Goal: Answer question/provide support: Share knowledge or assist other users

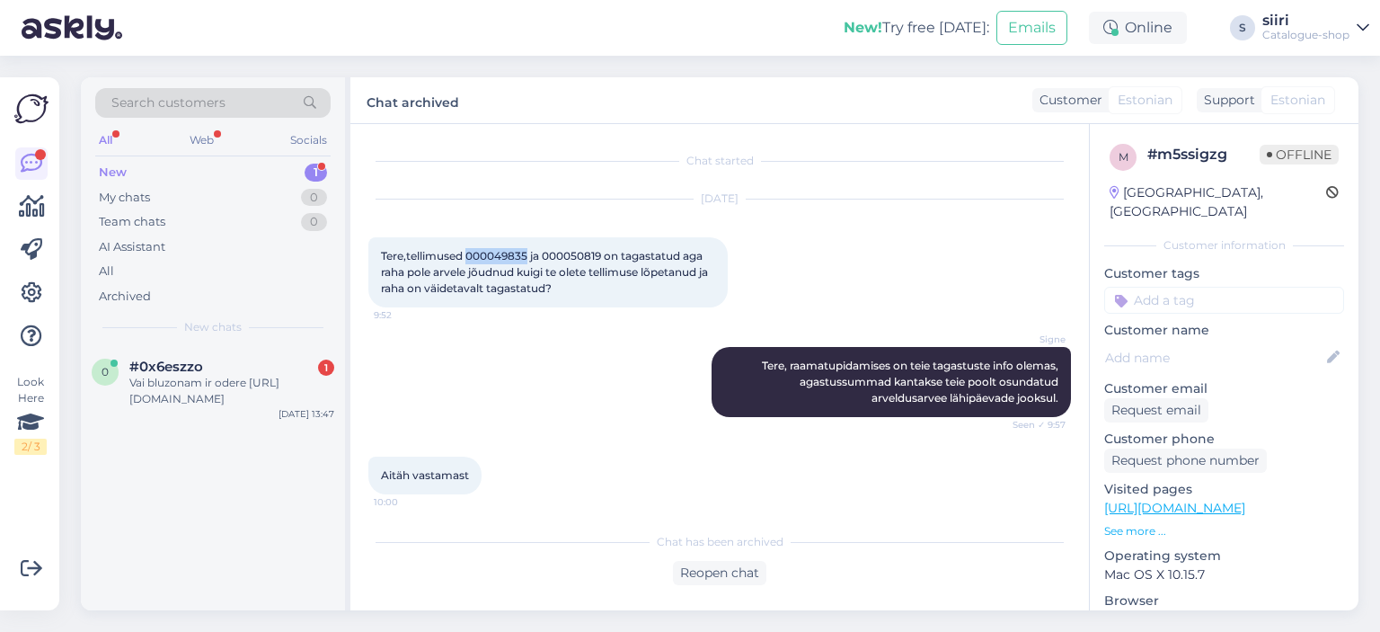
scroll to position [64, 0]
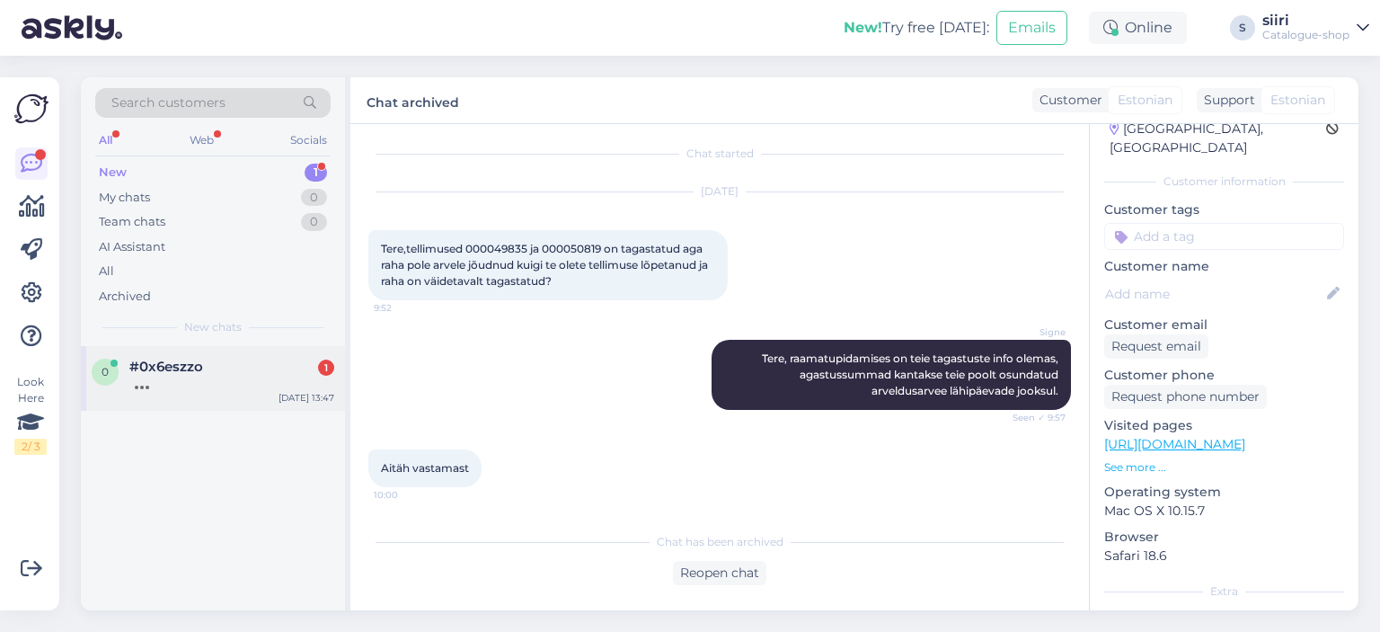
click at [187, 392] on div "0 #0x6eszzo [DATE] 13:47" at bounding box center [213, 378] width 264 height 65
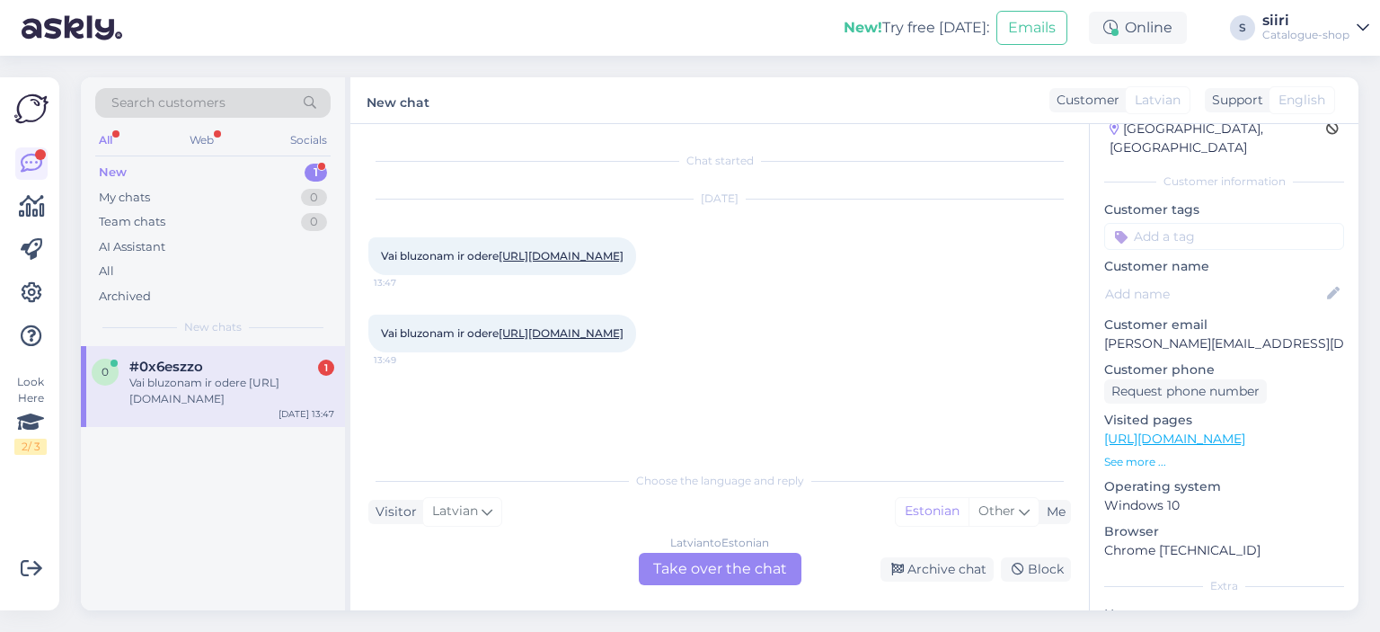
click at [726, 576] on div "[DEMOGRAPHIC_DATA] to Estonian Take over the chat" at bounding box center [720, 568] width 163 height 32
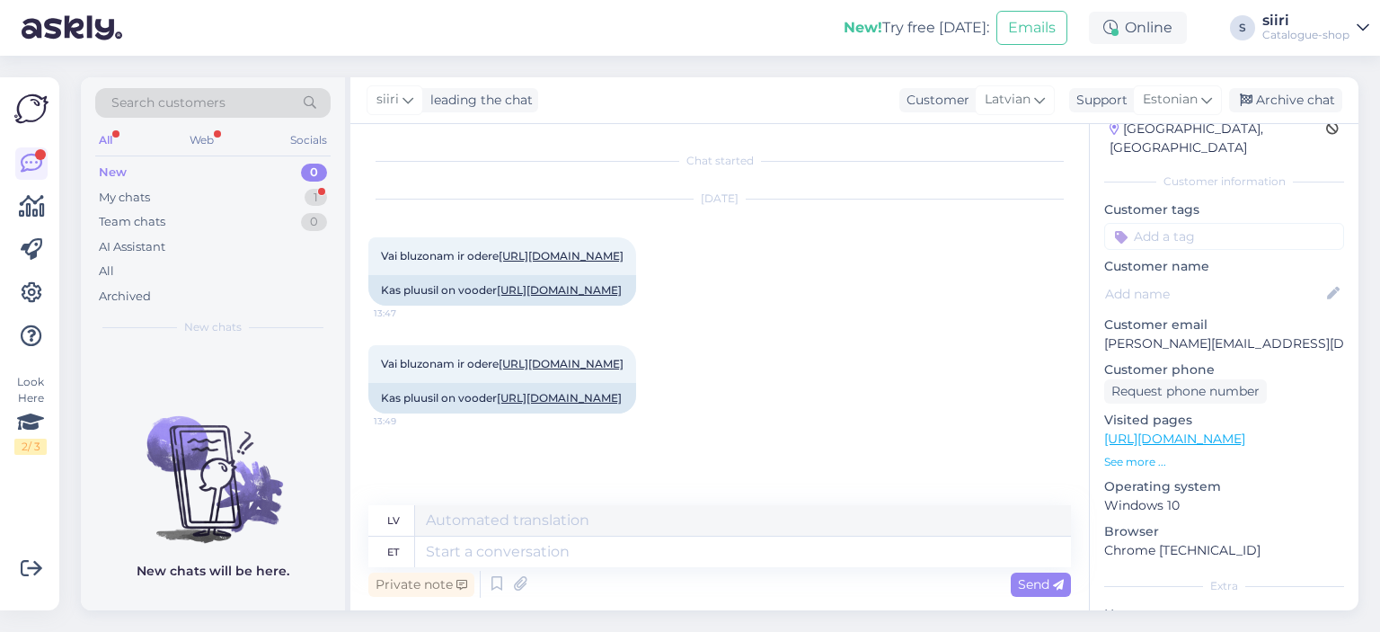
scroll to position [40, 0]
click at [543, 404] on link "[URL][DOMAIN_NAME]" at bounding box center [559, 397] width 125 height 13
click at [449, 551] on textarea at bounding box center [743, 551] width 656 height 31
paste textarea "Materiāls: Ārējais materiāls: 100% poliamīds; Odere: 100% poliesters"
type textarea "Materiāls: Ārējais materiāls: 100% poliamīds; Odere: 100% poliesters"
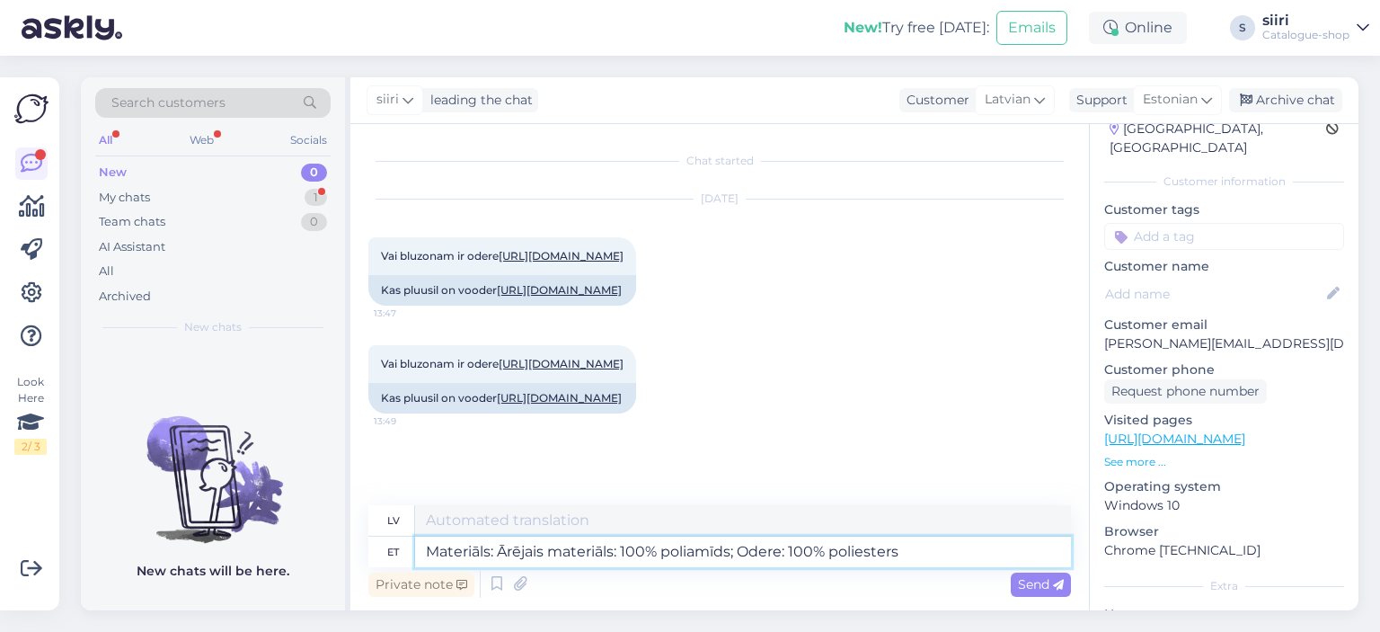
type textarea "Materiāli: Ārējais materiāls: 100% poliamīds; Mieži: 100% poliesters"
type textarea "Materiāls: Ārējais materiāls: 100% poliamīds; Odere: 100% poliesters"
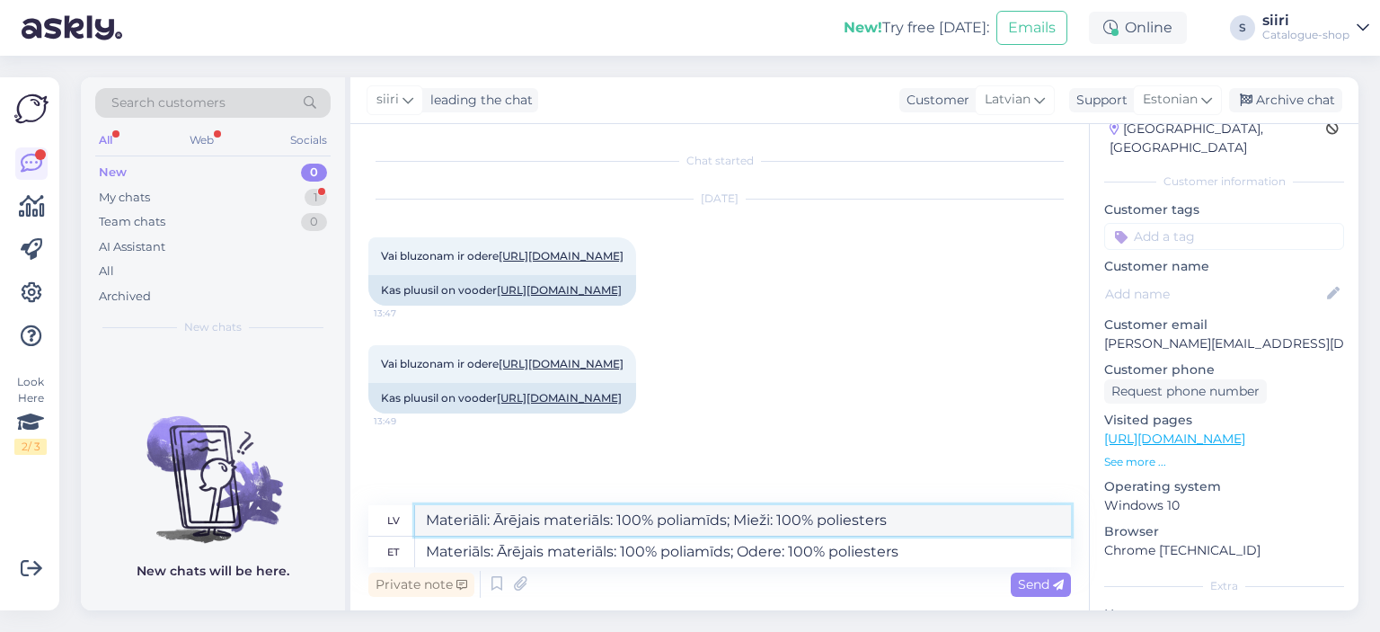
drag, startPoint x: 897, startPoint y: 520, endPoint x: 377, endPoint y: 531, distance: 519.3
click at [377, 531] on div "lv Materiāli: Ārējais materiāls: 100% poliamīds; Mieži: 100% poliesters" at bounding box center [719, 520] width 702 height 31
paste textarea "s: Ārējais materiāls: 100% poliamīds; Odere"
type textarea "Materiāls: Ārējais materiāls: 100% poliamīds; Odere: 100% poliesters"
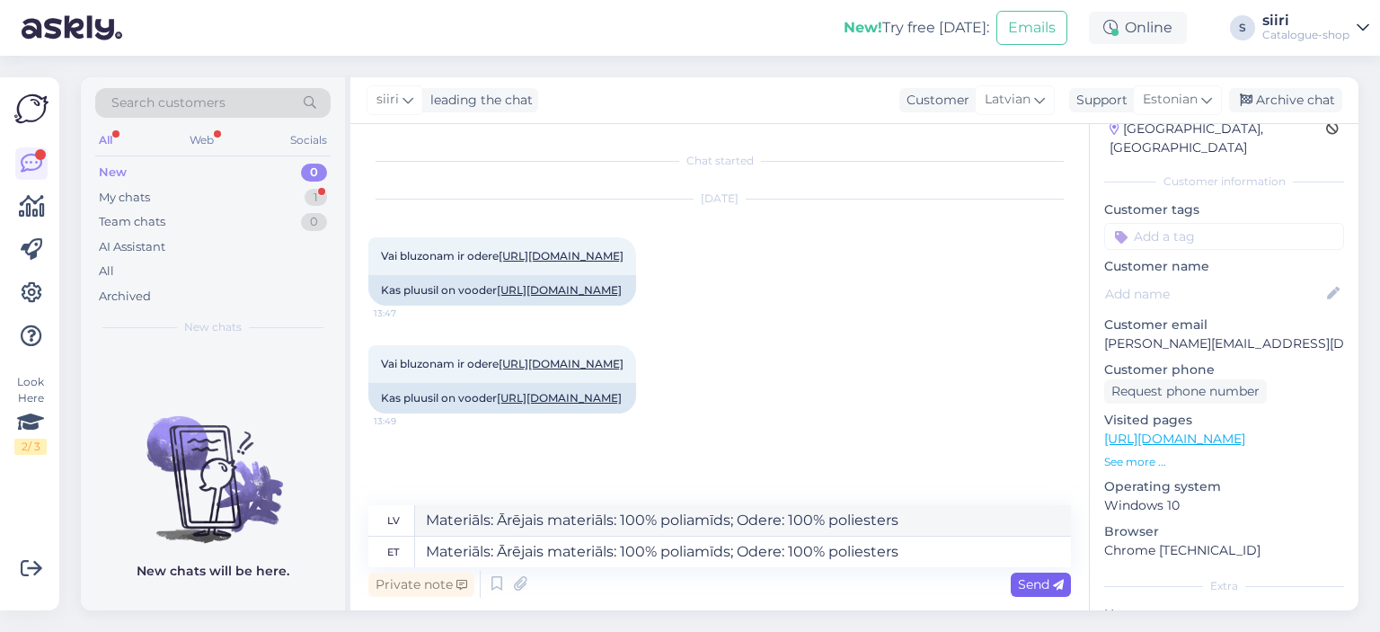
click at [1033, 586] on span "Send" at bounding box center [1041, 584] width 46 height 16
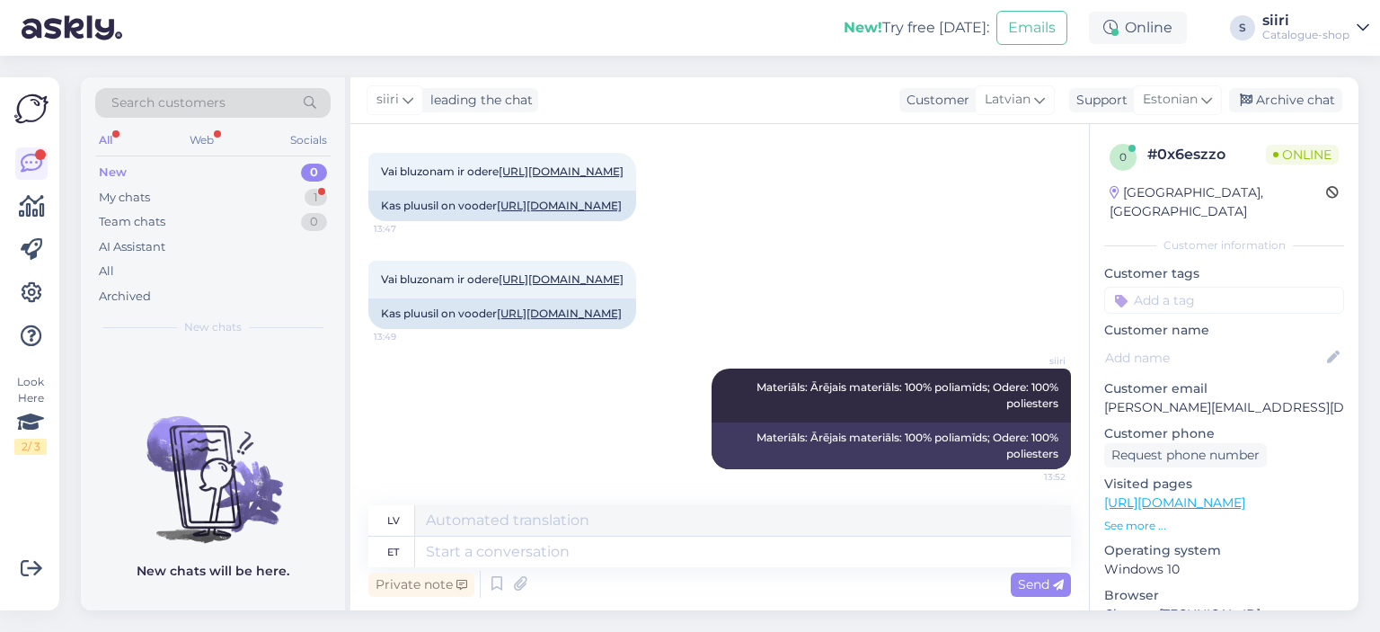
scroll to position [181, 0]
click at [1295, 102] on div "Archive chat" at bounding box center [1285, 100] width 113 height 24
